Goal: Check status

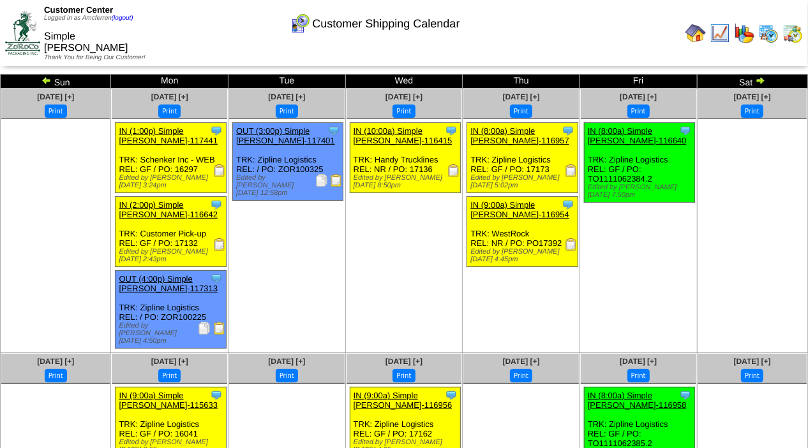
click at [759, 78] on img at bounding box center [760, 80] width 10 height 10
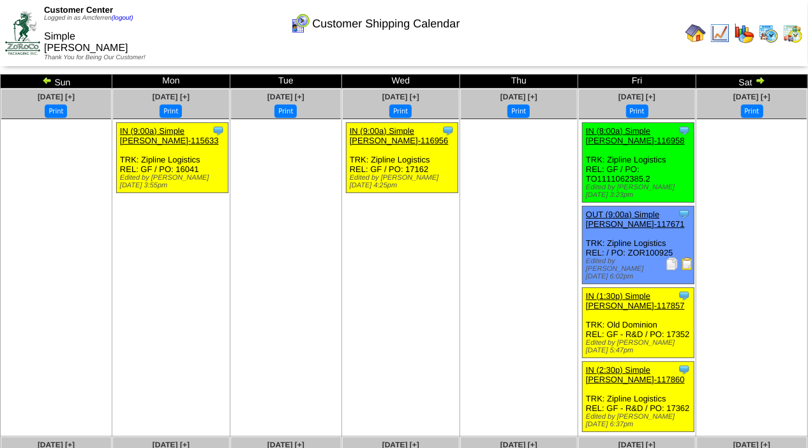
click at [759, 79] on img at bounding box center [760, 80] width 10 height 10
